Goal: Task Accomplishment & Management: Use online tool/utility

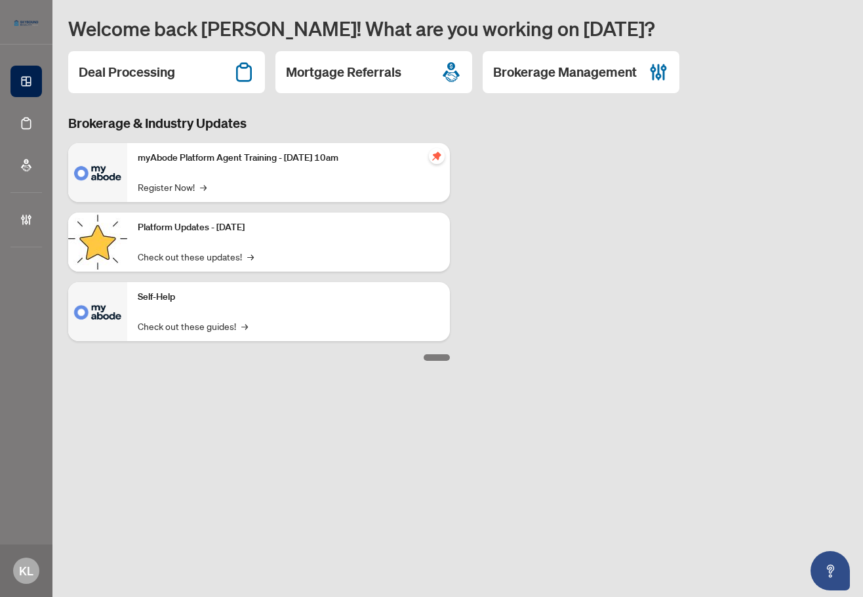
click at [707, 197] on div "Brokerage & Industry Updates myAbode Platform Agent Training - [DATE] 10am Regi…" at bounding box center [457, 237] width 795 height 247
click at [754, 211] on div "Brokerage & Industry Updates myAbode Platform Agent Training - [DATE] 10am Regi…" at bounding box center [457, 237] width 795 height 247
click at [228, 518] on main "Welcome back [PERSON_NAME]! What are you working on [DATE]? Deal Processing Mor…" at bounding box center [457, 298] width 811 height 597
click at [566, 376] on main "Welcome back [PERSON_NAME]! What are you working on [DATE]? Deal Processing Mor…" at bounding box center [457, 298] width 811 height 597
click at [604, 295] on div "Brokerage & Industry Updates myAbode Platform Agent Training - [DATE] 10am Regi…" at bounding box center [457, 237] width 795 height 247
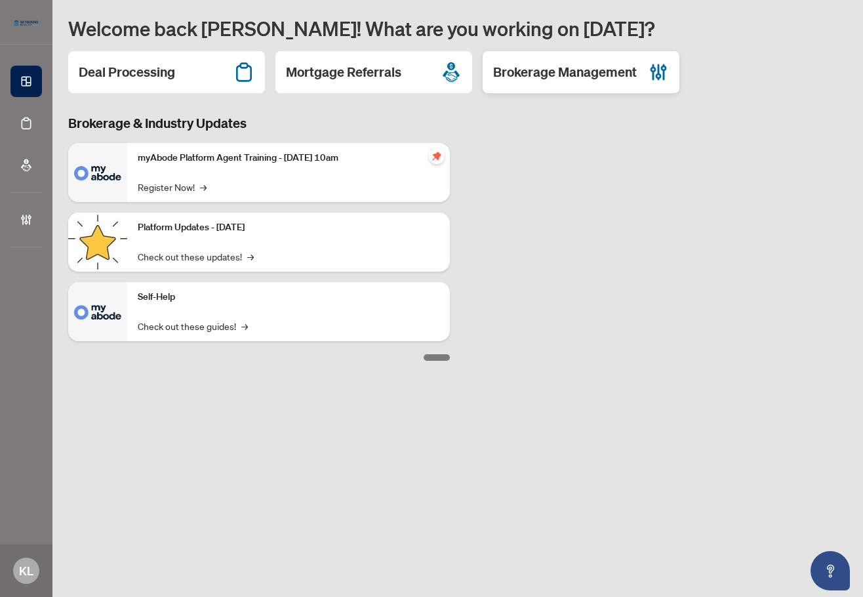
click at [555, 77] on h2 "Brokerage Management" at bounding box center [565, 72] width 144 height 18
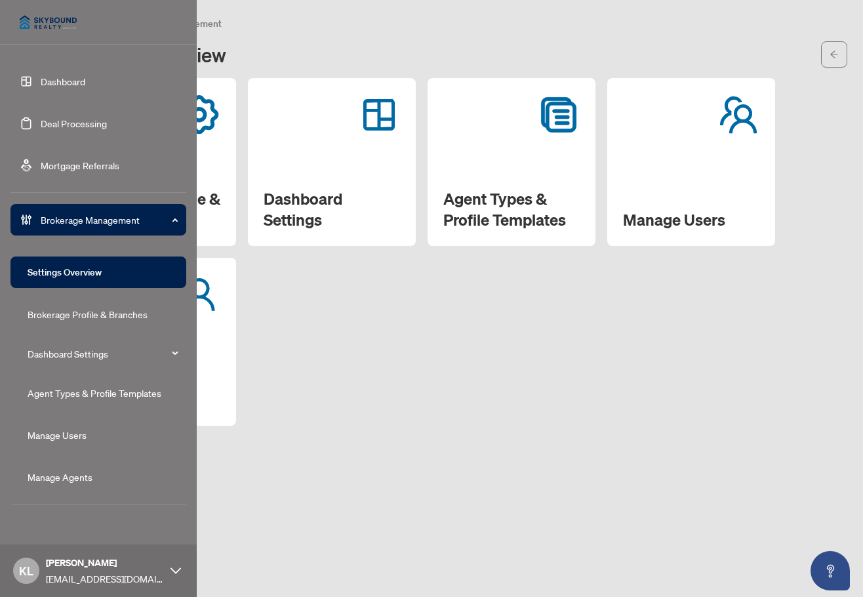
click at [62, 77] on link "Dashboard" at bounding box center [63, 81] width 45 height 12
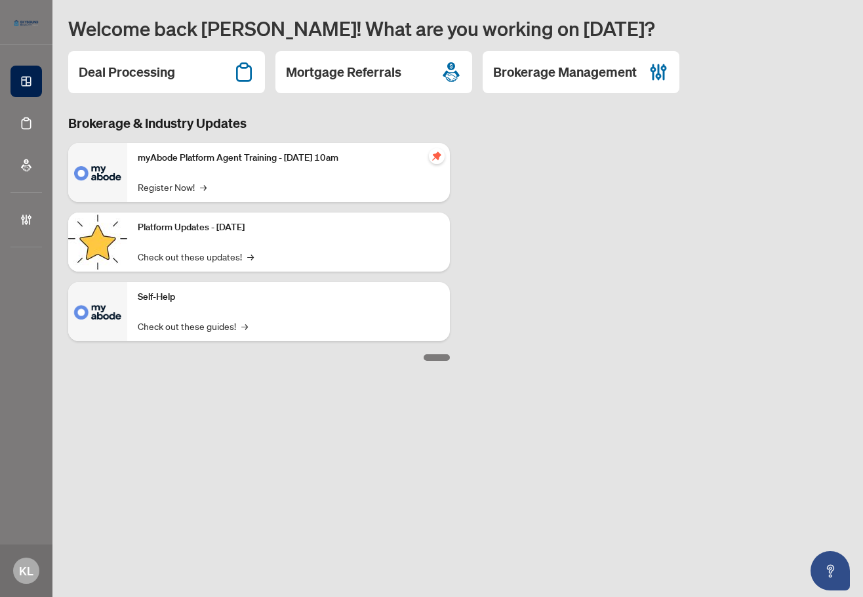
click at [668, 226] on div "Brokerage & Industry Updates myAbode Platform Agent Training - [DATE] 10am Regi…" at bounding box center [457, 237] width 795 height 247
click at [152, 74] on h2 "Deal Processing" at bounding box center [127, 72] width 96 height 18
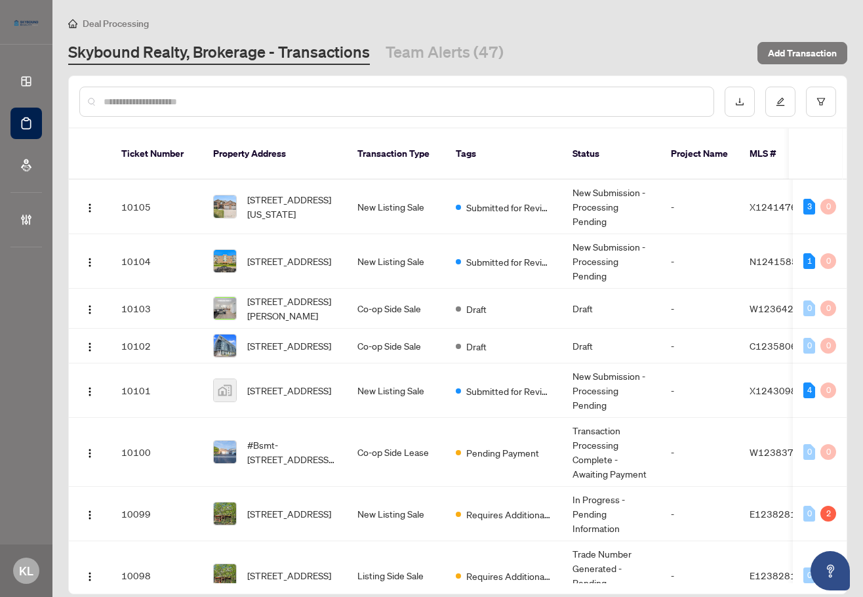
click at [627, 33] on div "Deal Processing Skybound Realty, Brokerage - Transactions Team Alerts (47) Add …" at bounding box center [457, 40] width 779 height 49
